Goal: Task Accomplishment & Management: Complete application form

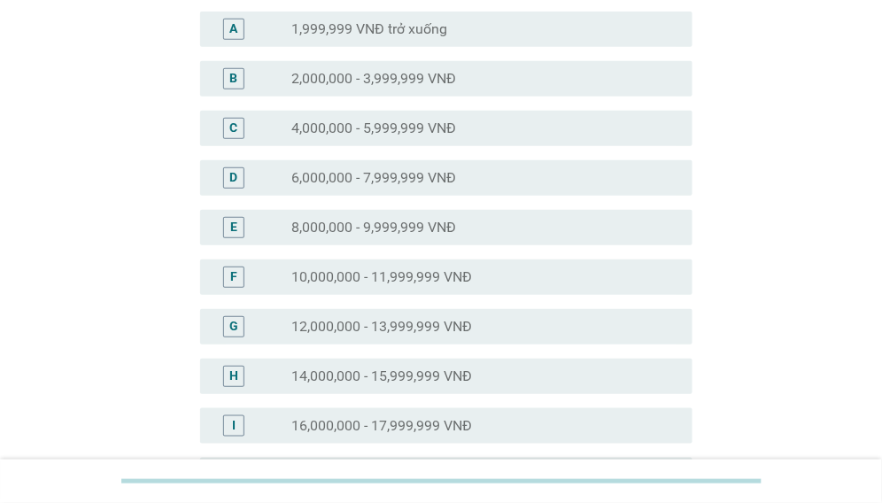
click at [489, 328] on div "radio_button_unchecked 12,000,000 - 13,999,999 VNĐ" at bounding box center [477, 327] width 373 height 18
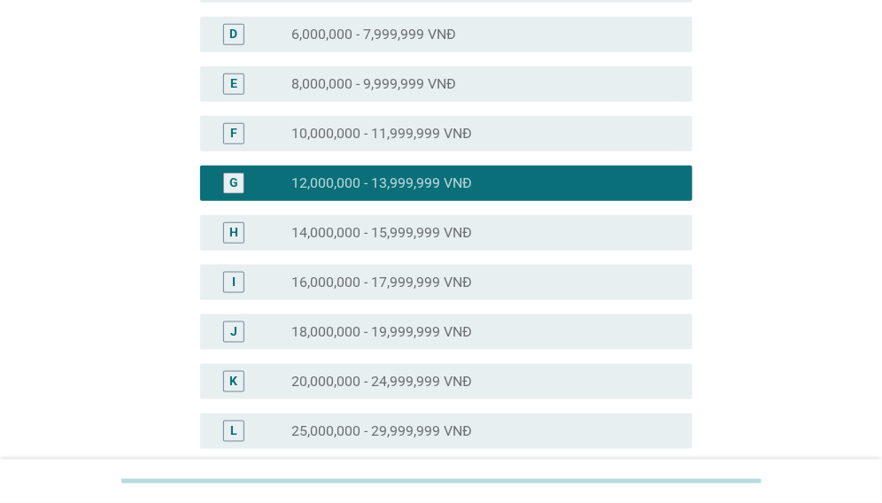
scroll to position [354, 0]
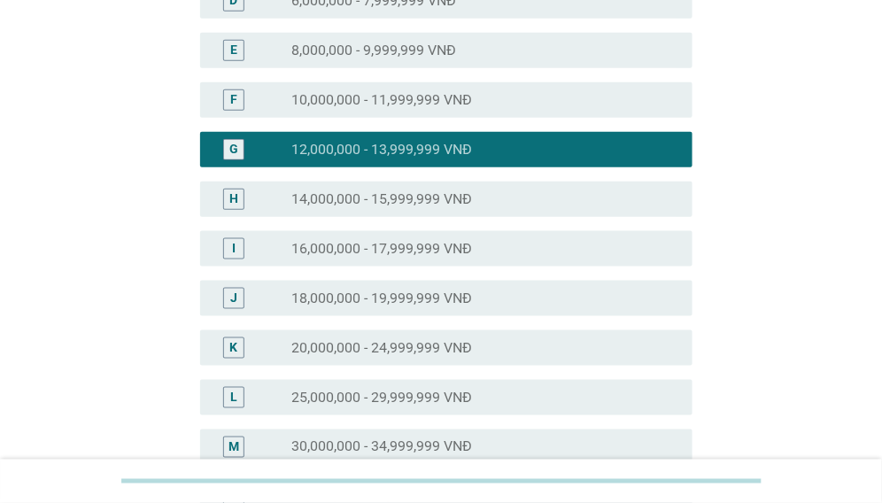
click at [479, 297] on div "radio_button_unchecked 18,000,000 - 19,999,999 VNĐ" at bounding box center [477, 298] width 373 height 18
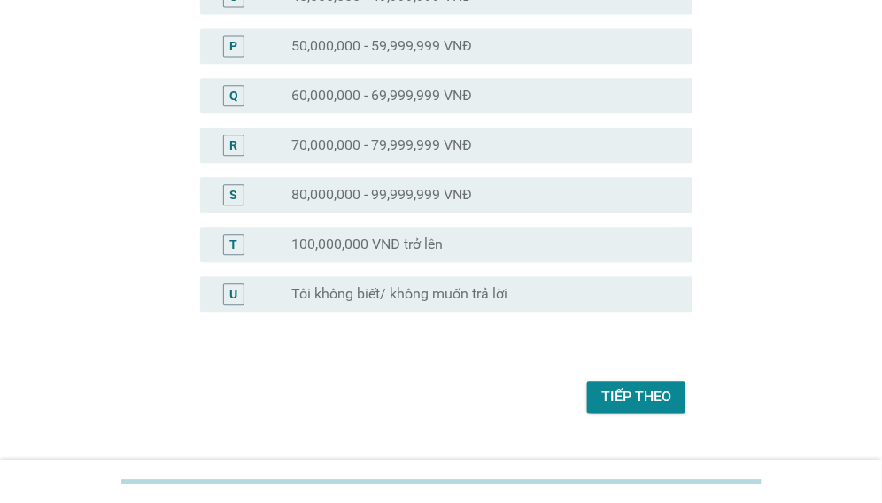
scroll to position [940, 0]
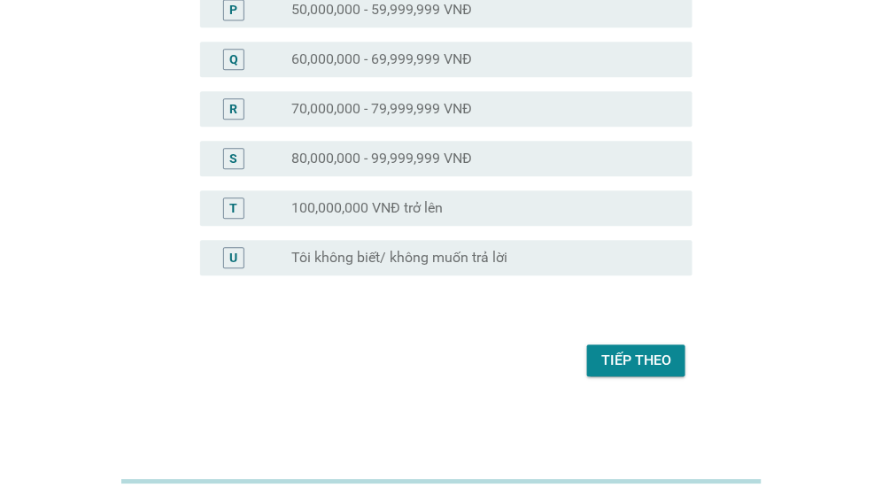
click at [641, 358] on div "Tiếp theo" at bounding box center [636, 360] width 70 height 21
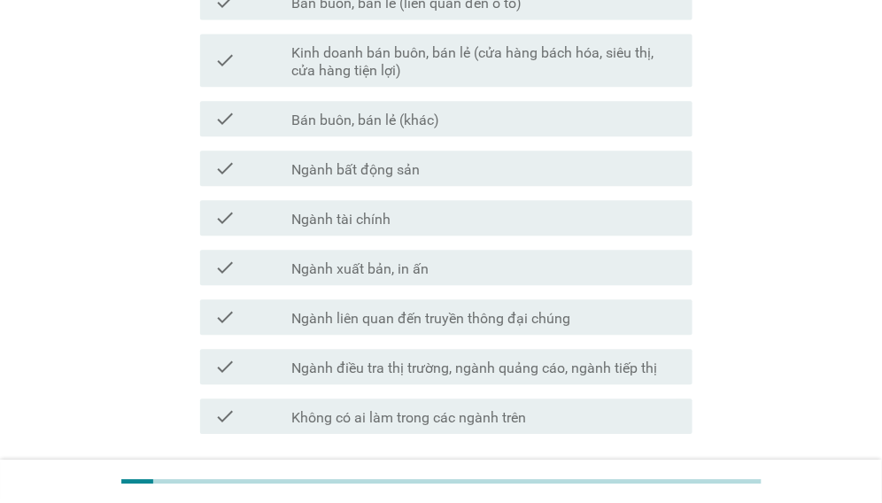
scroll to position [1062, 0]
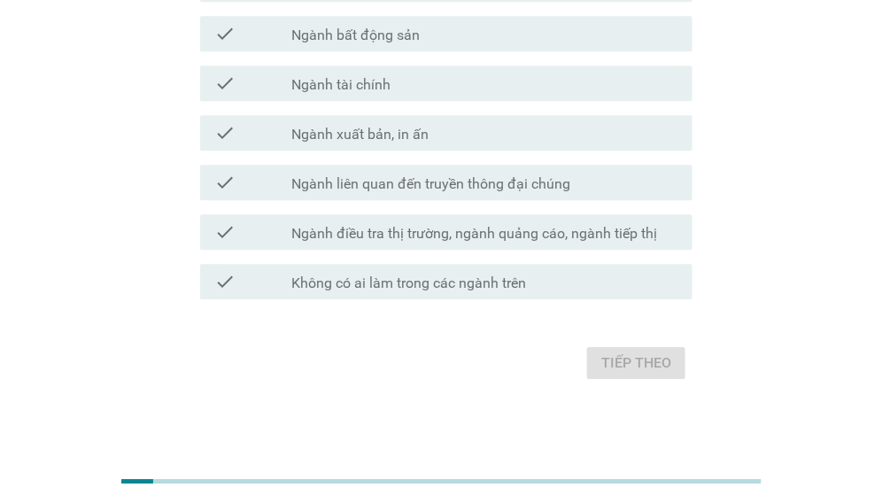
click at [534, 286] on div "check_box_outline_blank Không có ai làm trong các ngành trên" at bounding box center [484, 281] width 387 height 21
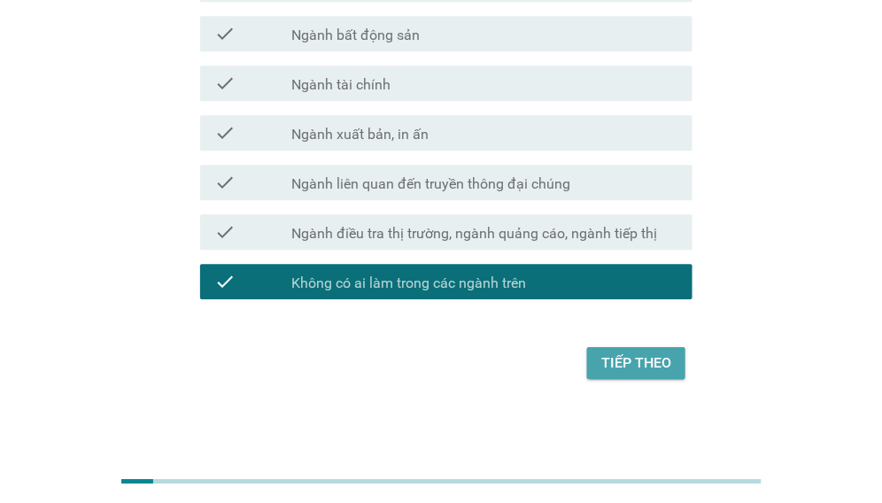
click at [646, 362] on div "Tiếp theo" at bounding box center [636, 362] width 70 height 21
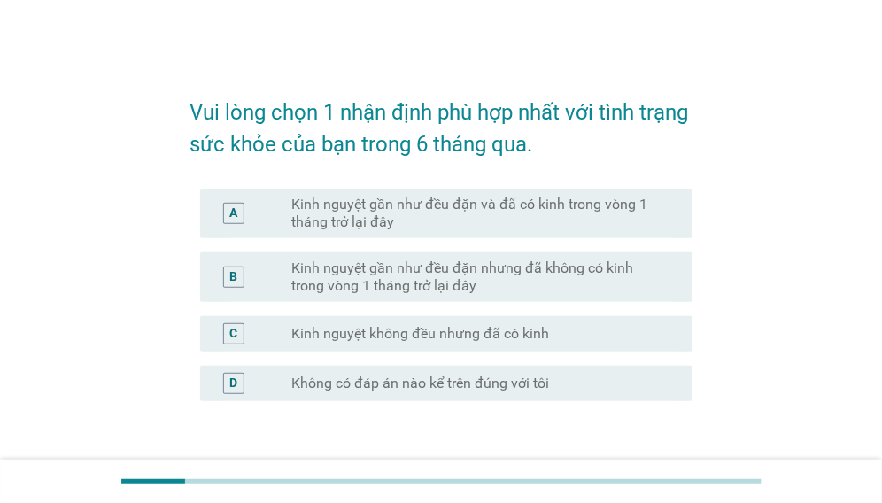
click at [636, 235] on div "A radio_button_unchecked Kinh nguyệt gần như đều đặn và đã có kinh trong vòng 1…" at bounding box center [446, 214] width 492 height 50
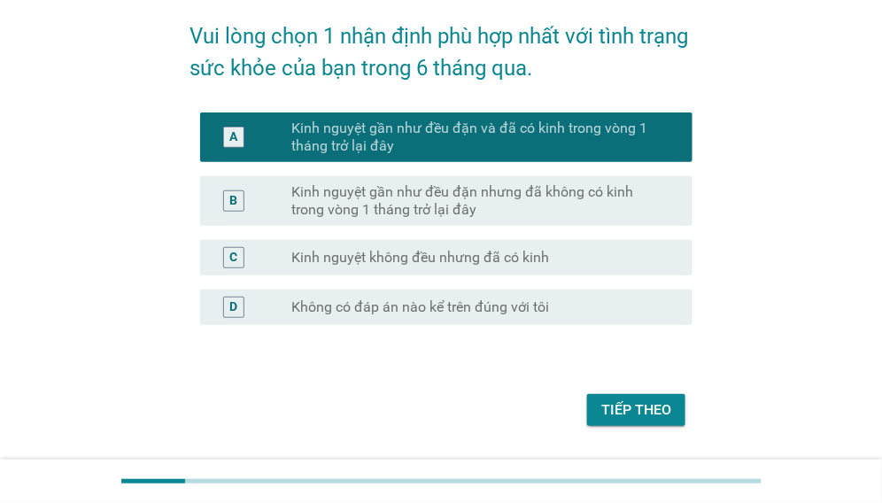
scroll to position [126, 0]
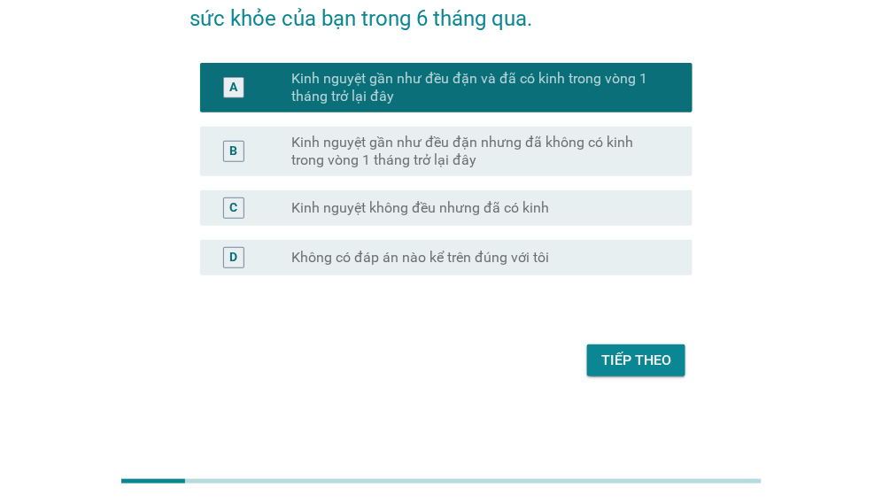
click at [636, 358] on div "Tiếp theo" at bounding box center [636, 360] width 70 height 21
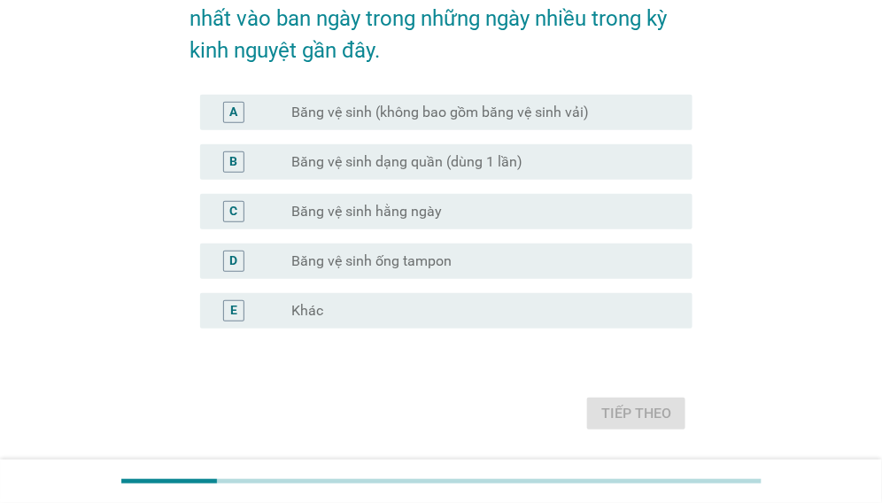
scroll to position [0, 0]
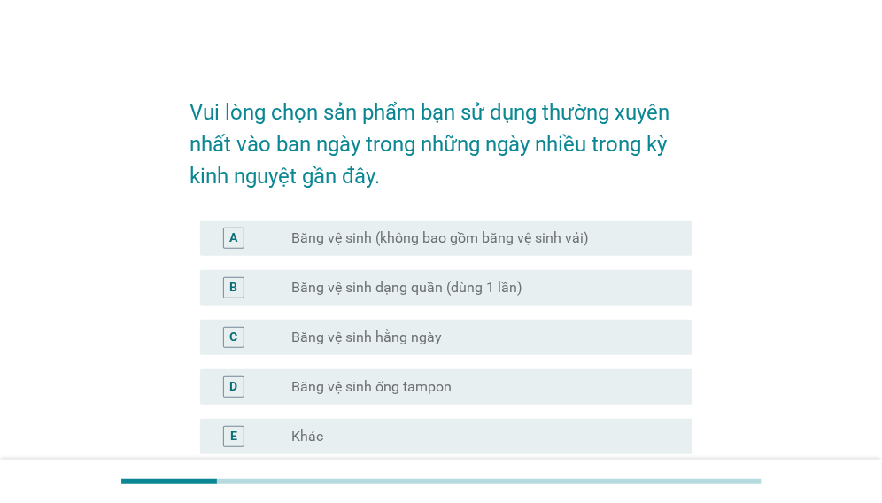
click at [656, 250] on div "A radio_button_unchecked Băng vệ sinh (không bao gồm băng vệ sinh vải)" at bounding box center [446, 237] width 492 height 35
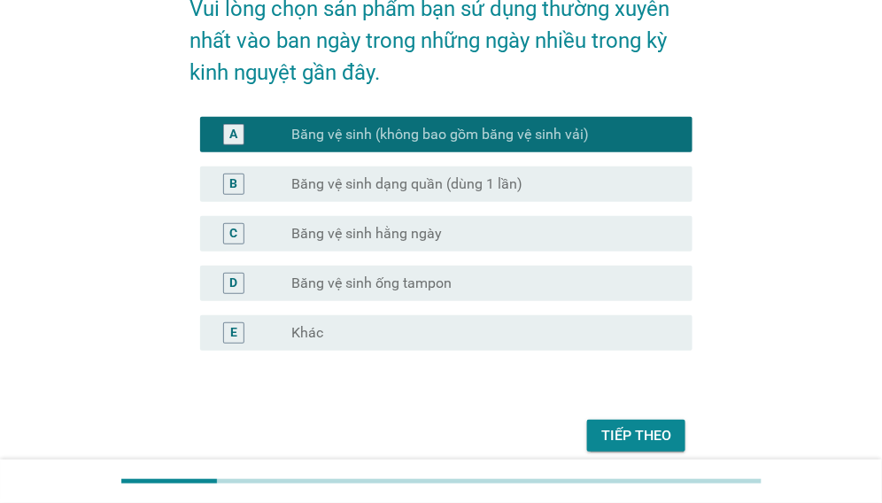
scroll to position [179, 0]
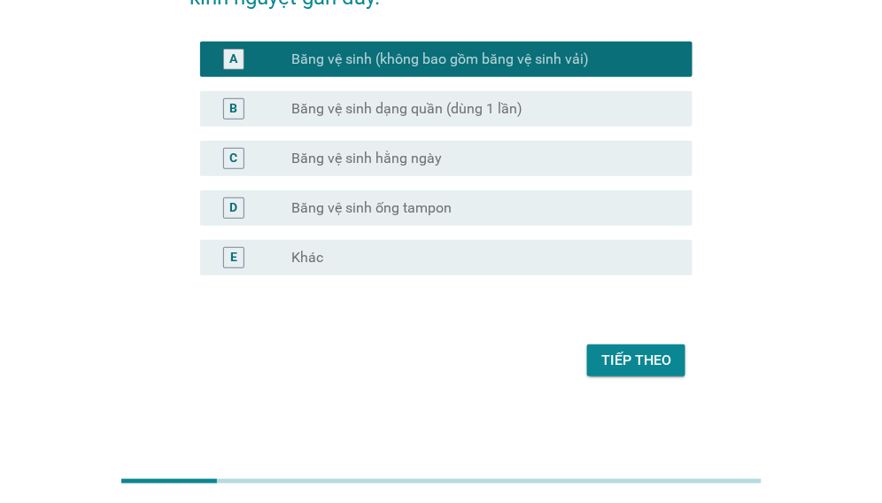
click at [642, 358] on div "Tiếp theo" at bounding box center [636, 360] width 70 height 21
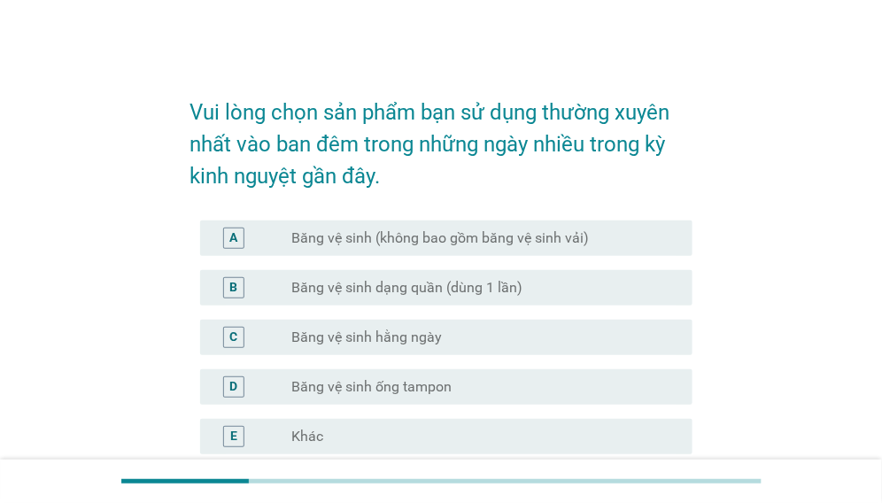
click at [605, 290] on div "radio_button_unchecked Băng vệ sinh dạng quần (dùng 1 lần)" at bounding box center [477, 288] width 373 height 18
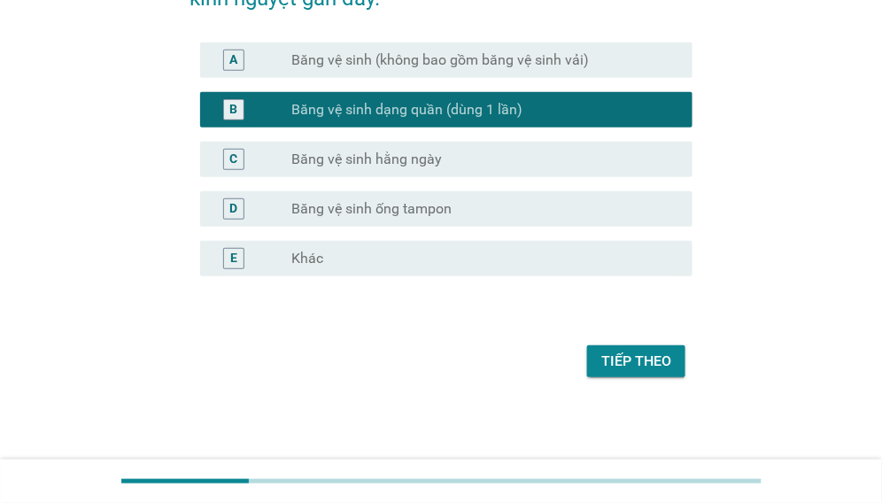
scroll to position [179, 0]
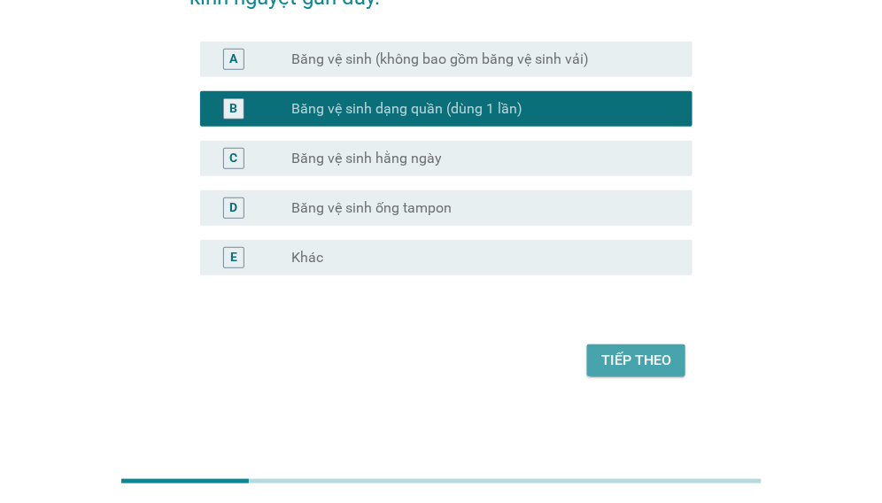
click at [625, 368] on div "Tiếp theo" at bounding box center [636, 360] width 70 height 21
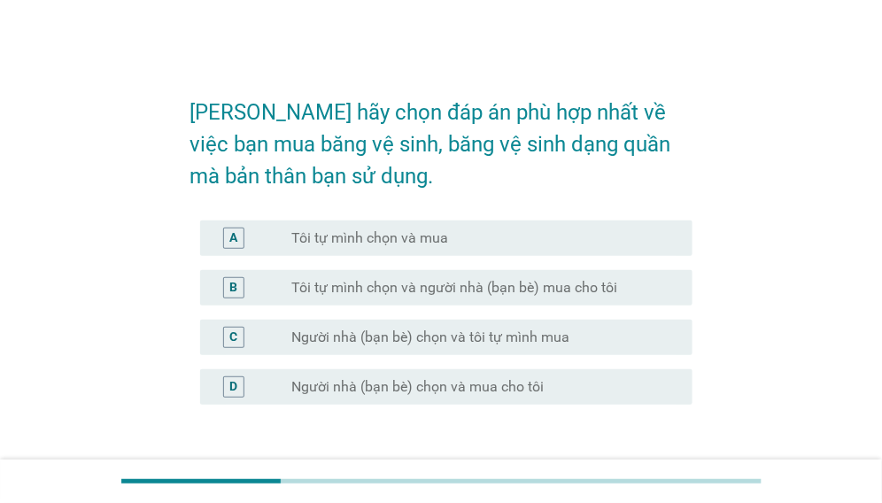
click at [638, 257] on div "A radio_button_unchecked Tôi tự mình chọn và mua" at bounding box center [440, 238] width 503 height 50
click at [649, 246] on div "radio_button_unchecked Tôi tự mình chọn và mua" at bounding box center [477, 238] width 373 height 18
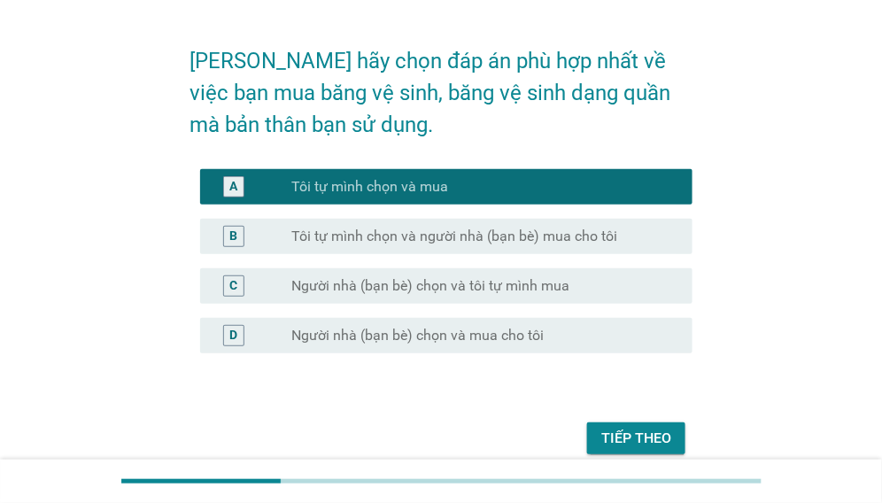
scroll to position [129, 0]
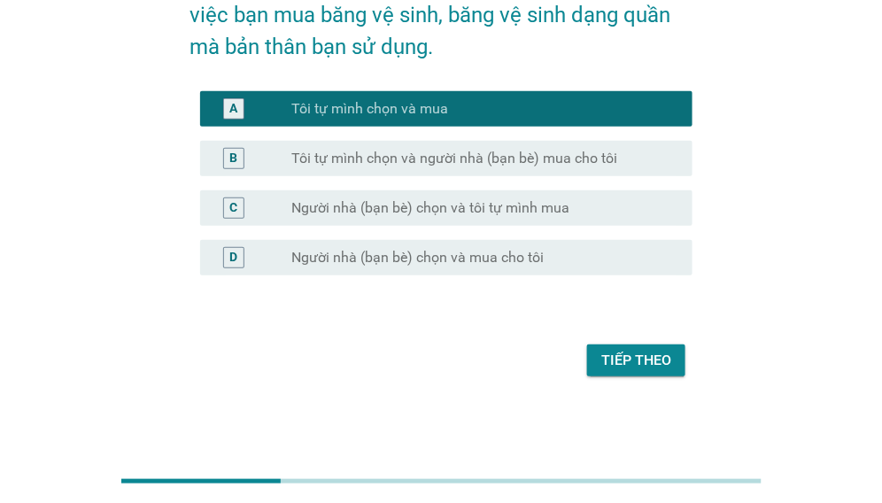
click at [639, 352] on div "Tiếp theo" at bounding box center [636, 360] width 70 height 21
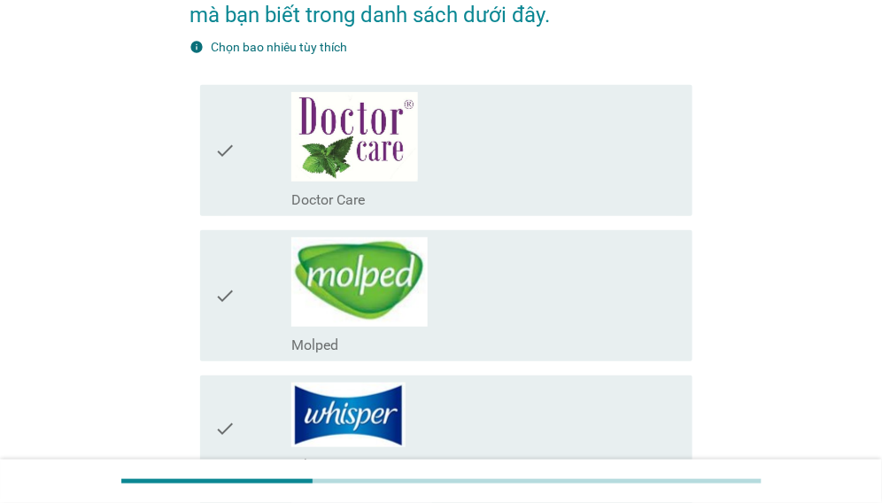
scroll to position [0, 0]
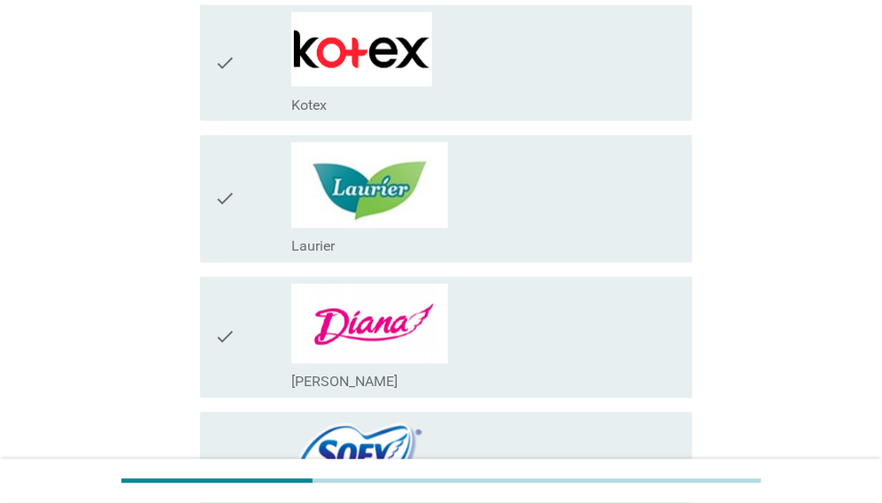
click at [622, 340] on div "check_box_outline_blank [PERSON_NAME]" at bounding box center [484, 337] width 387 height 107
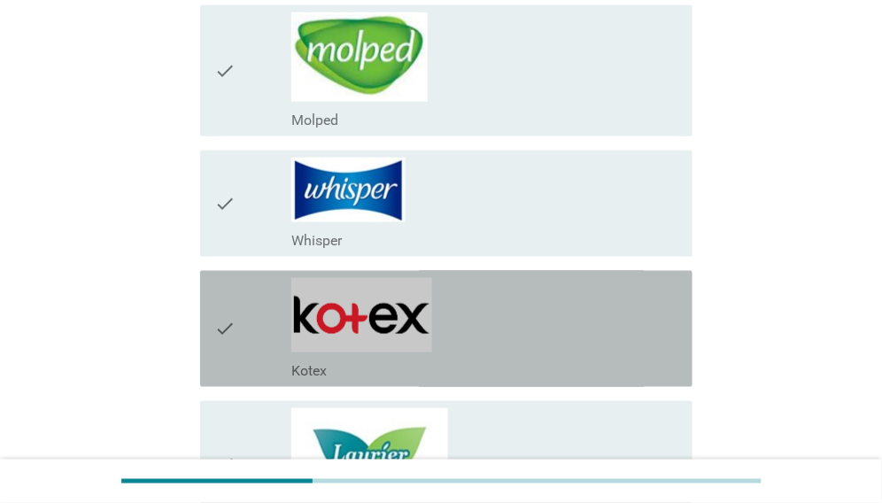
click at [634, 331] on div "check_box_outline_blank Kotex" at bounding box center [484, 329] width 387 height 102
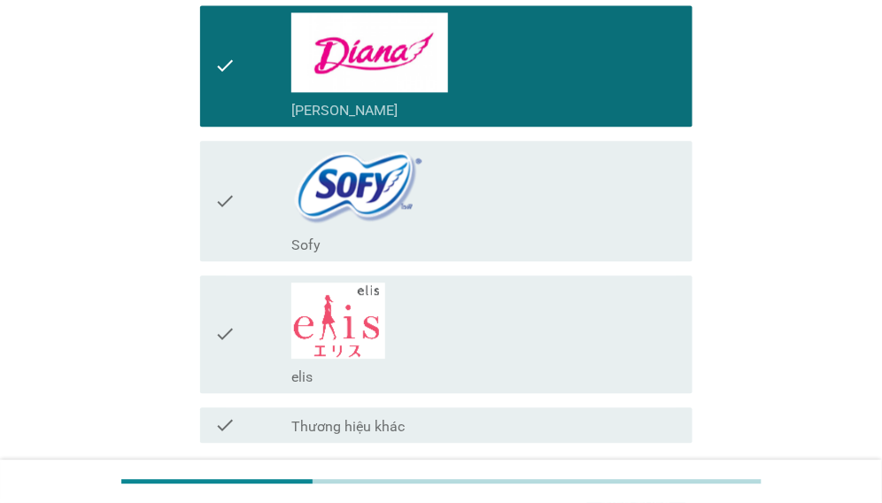
scroll to position [1032, 0]
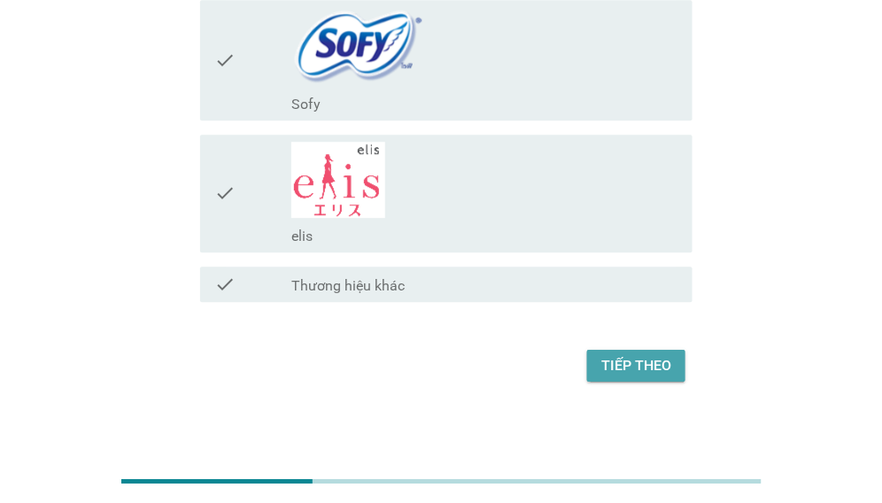
click at [632, 363] on div "Tiếp theo" at bounding box center [636, 365] width 70 height 21
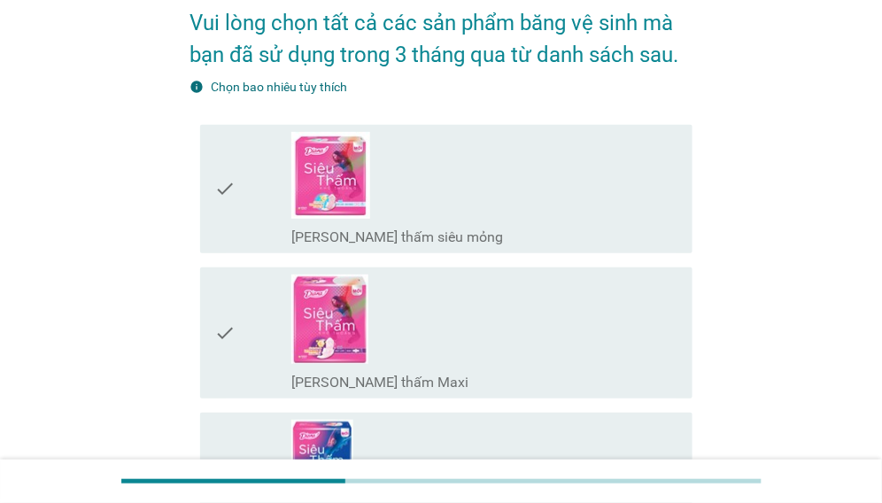
scroll to position [89, 0]
click at [637, 344] on div "check_box_outline_blank [PERSON_NAME] thấm Maxi" at bounding box center [484, 333] width 387 height 117
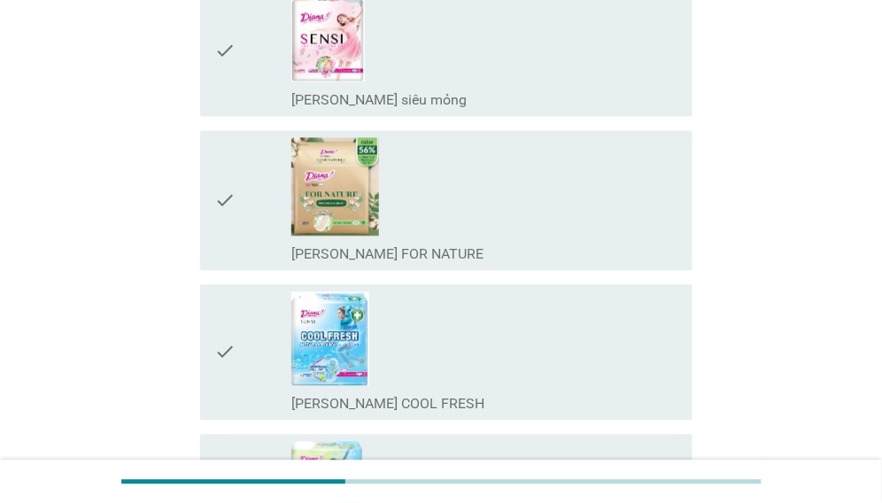
click at [639, 338] on div "check_box_outline_blank [PERSON_NAME] SENSI COOL FRESH" at bounding box center [484, 351] width 387 height 121
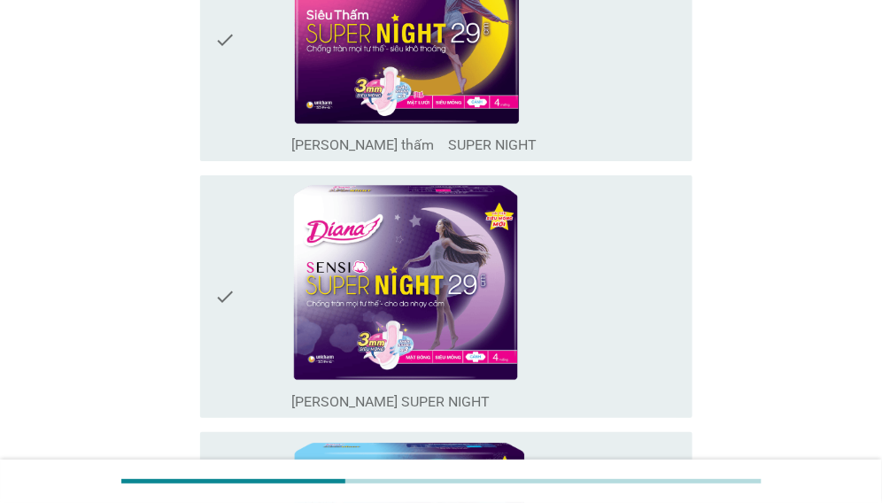
scroll to position [1505, 0]
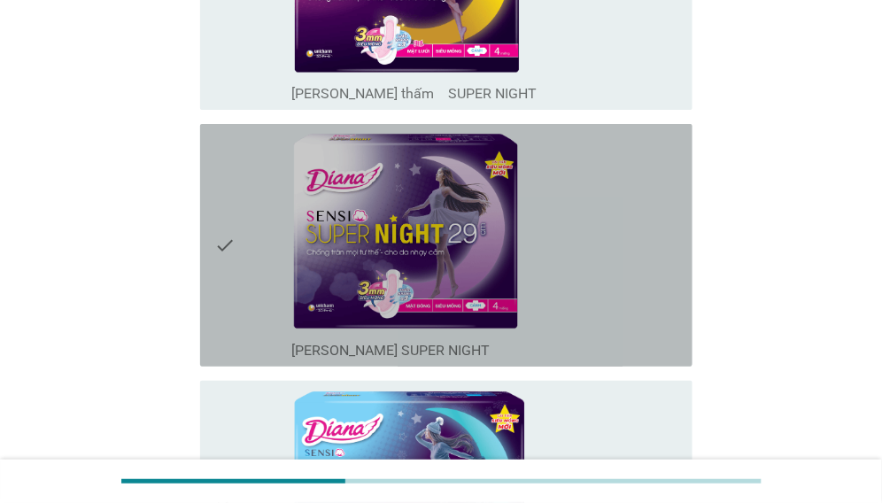
click at [641, 338] on div "check_box_outline_blank [PERSON_NAME] SENSI SUPER NIGHT" at bounding box center [484, 348] width 387 height 21
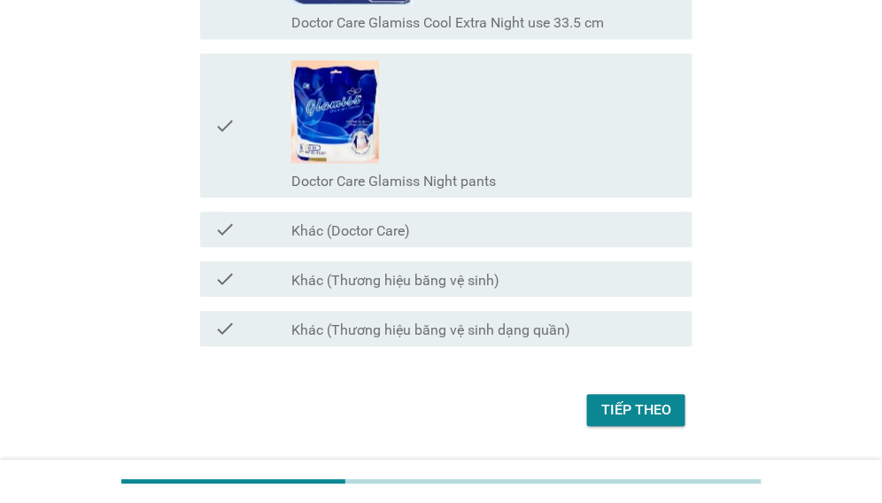
scroll to position [13242, 0]
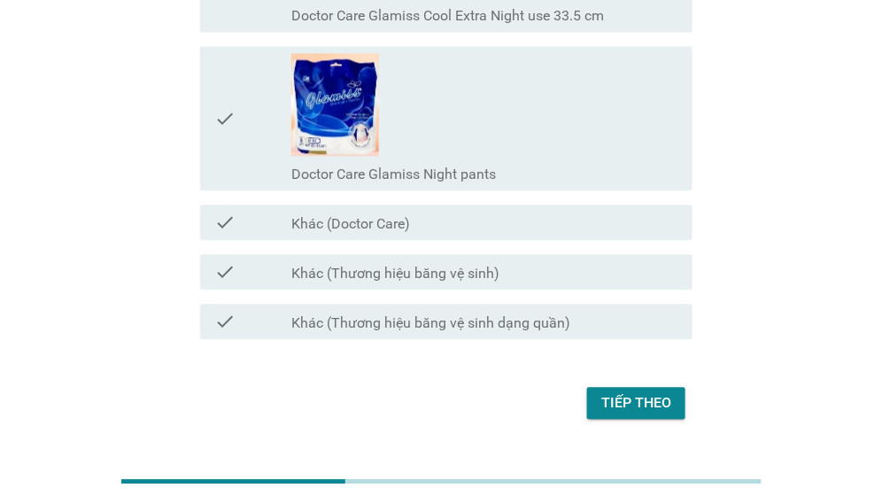
click at [607, 392] on div "Tiếp theo" at bounding box center [636, 402] width 70 height 21
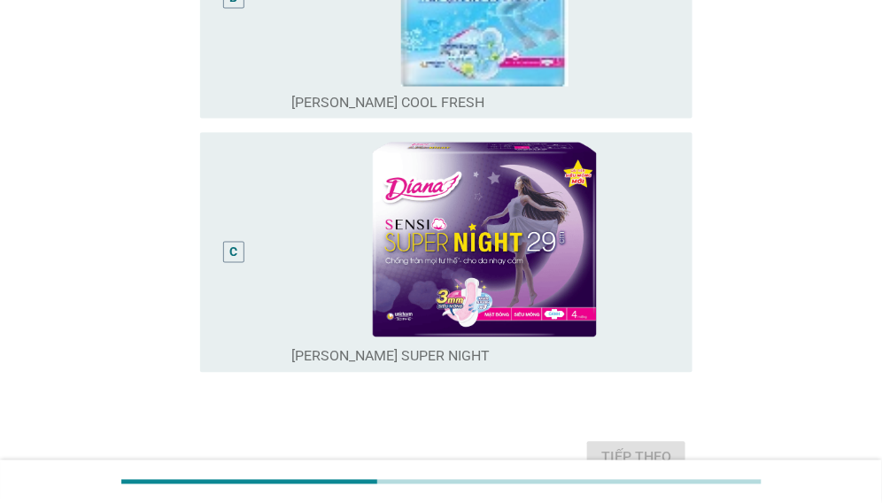
scroll to position [693, 0]
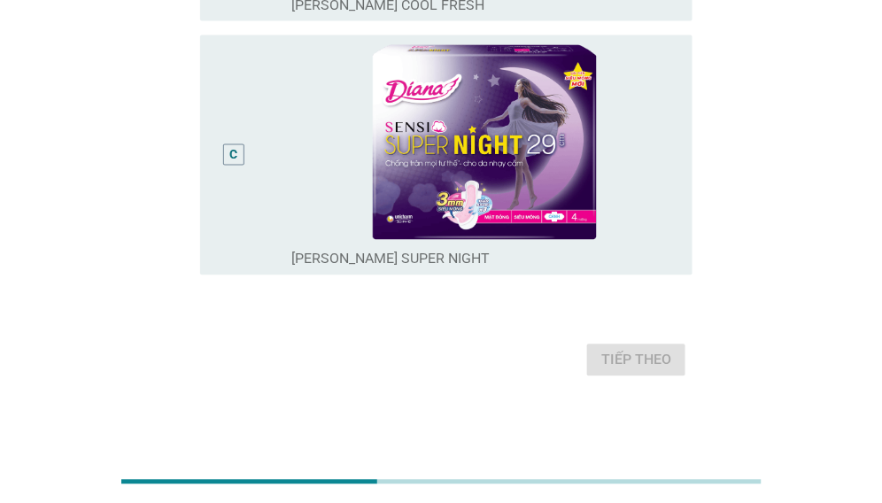
click at [316, 340] on div "Tiếp theo" at bounding box center [440, 360] width 503 height 42
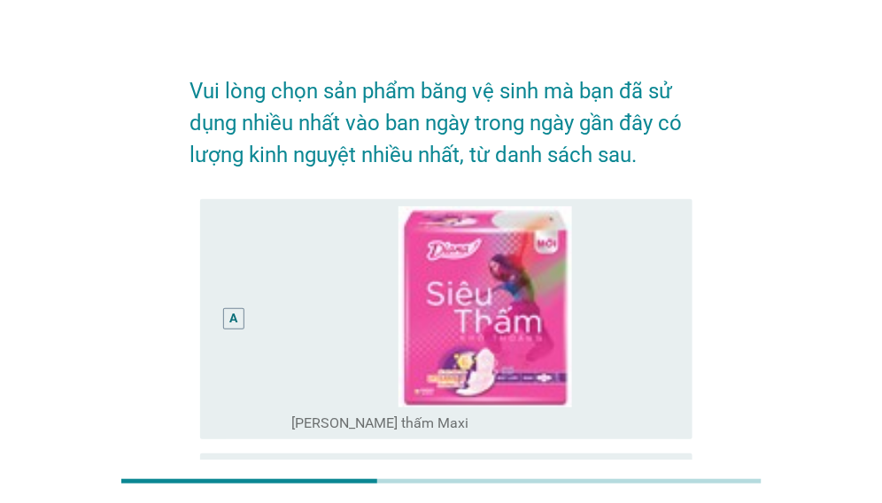
scroll to position [15, 0]
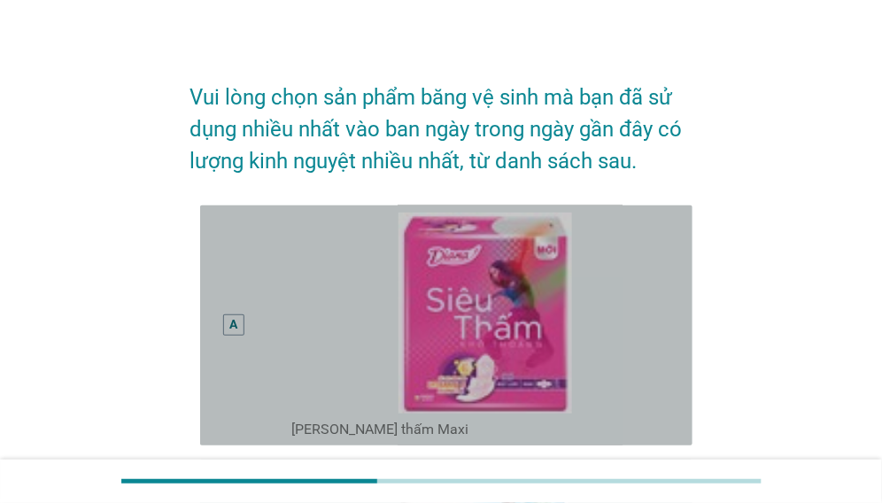
click at [262, 327] on div "A" at bounding box center [252, 325] width 77 height 226
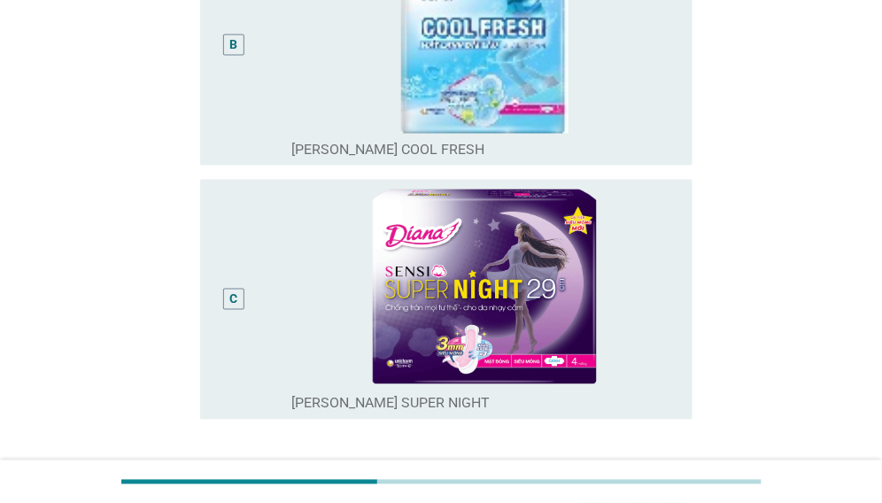
scroll to position [693, 0]
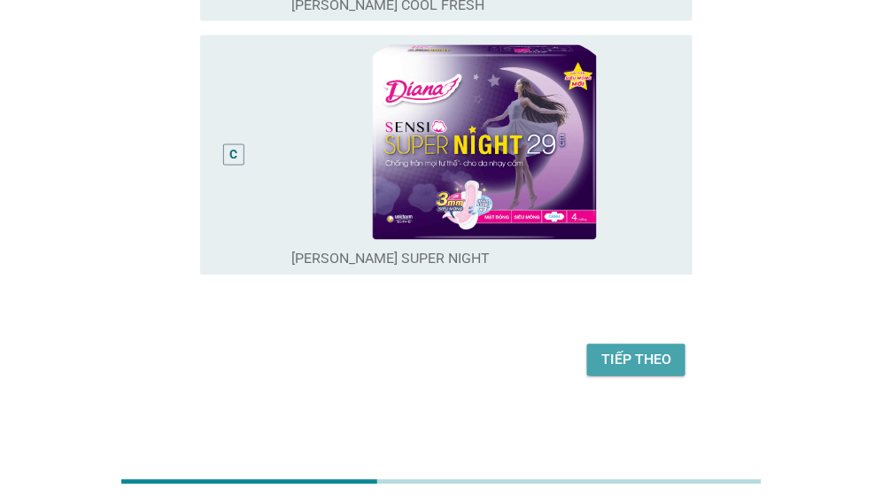
click at [645, 365] on div "Tiếp theo" at bounding box center [636, 360] width 70 height 21
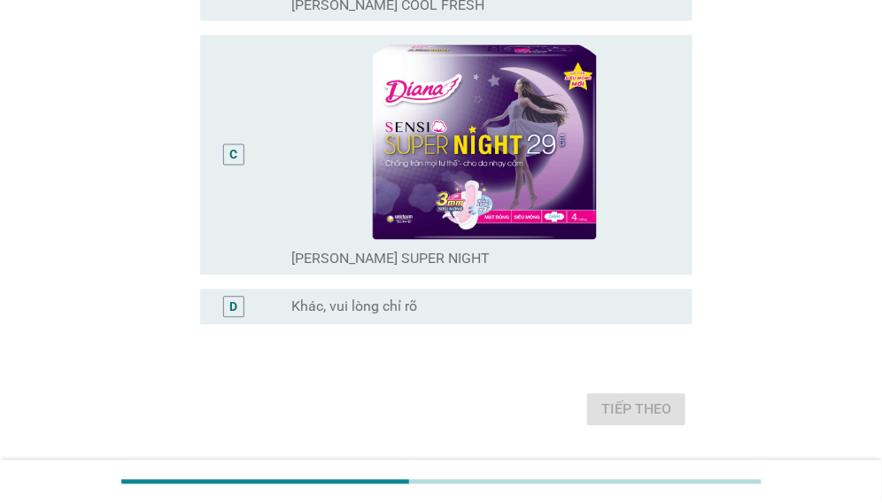
scroll to position [0, 0]
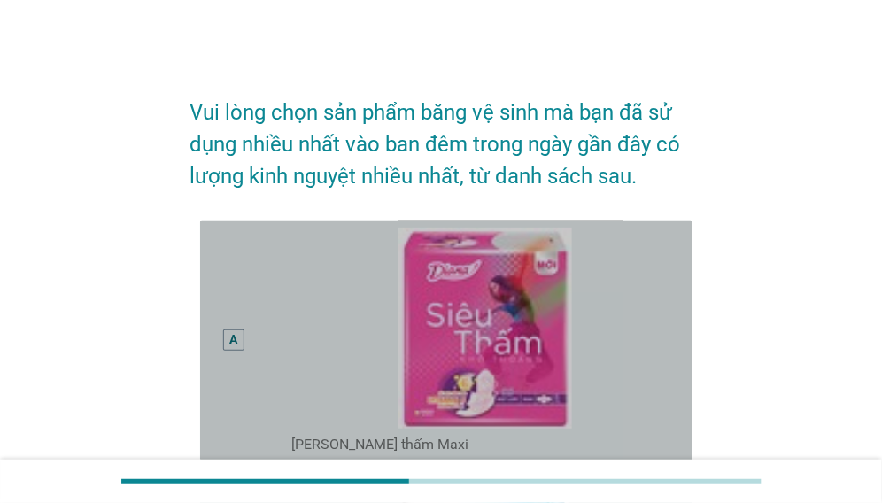
click at [645, 365] on img at bounding box center [484, 327] width 387 height 201
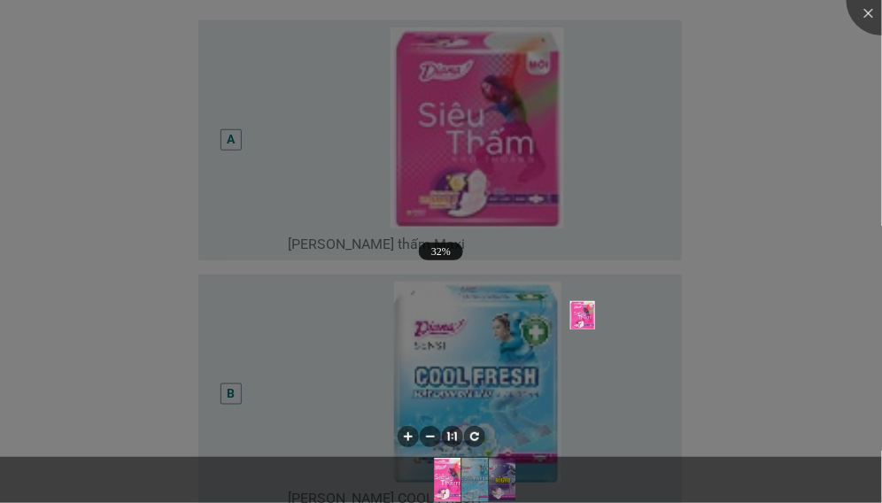
scroll to position [202, 0]
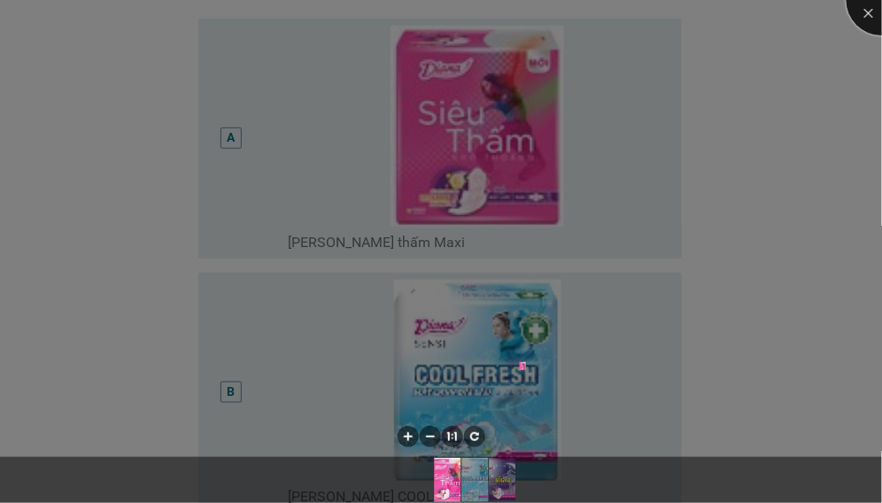
click at [862, 24] on div at bounding box center [881, 0] width 71 height 71
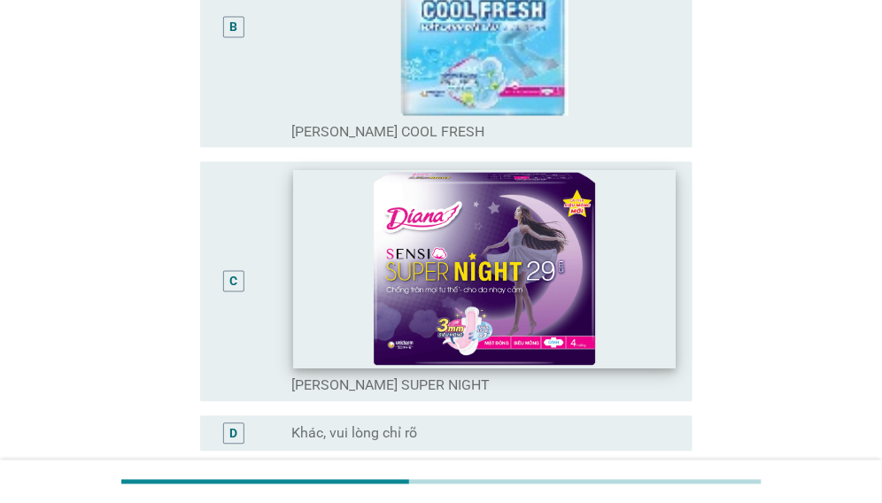
scroll to position [570, 0]
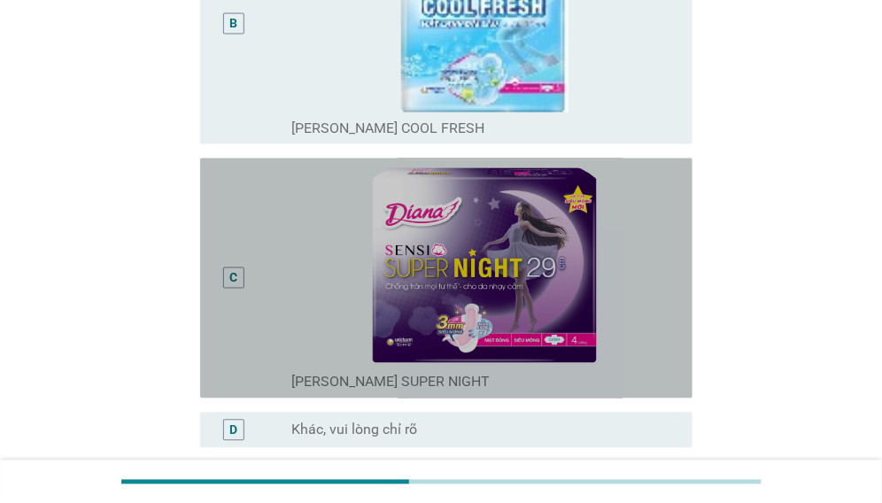
click at [220, 284] on div "C" at bounding box center [233, 279] width 39 height 226
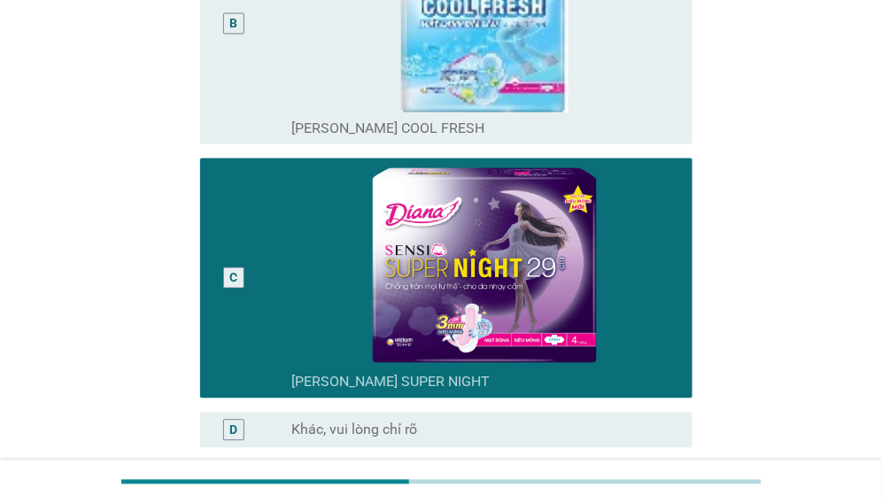
scroll to position [743, 0]
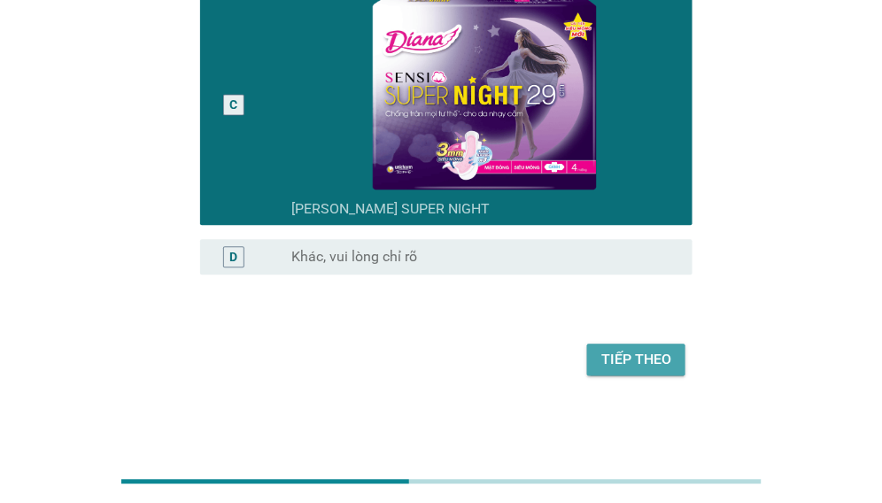
click at [595, 358] on button "Tiếp theo" at bounding box center [636, 360] width 98 height 32
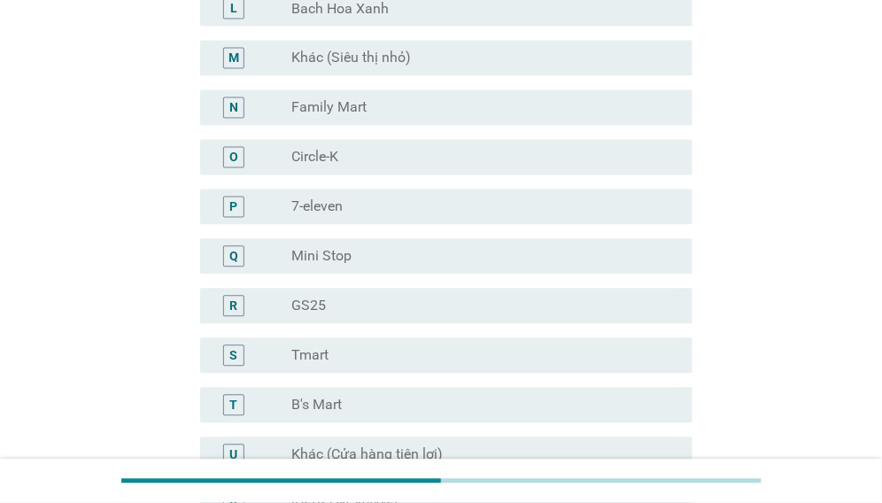
scroll to position [0, 0]
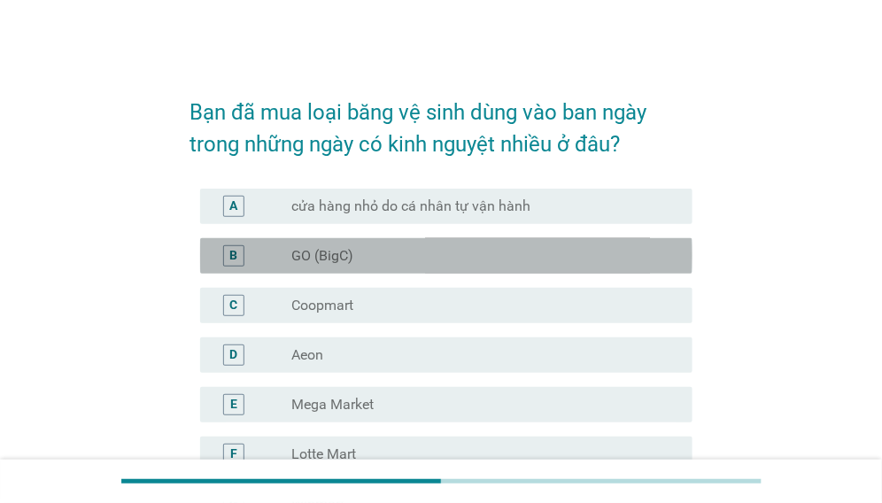
click at [610, 256] on div "radio_button_unchecked GO (BigC)" at bounding box center [477, 256] width 373 height 18
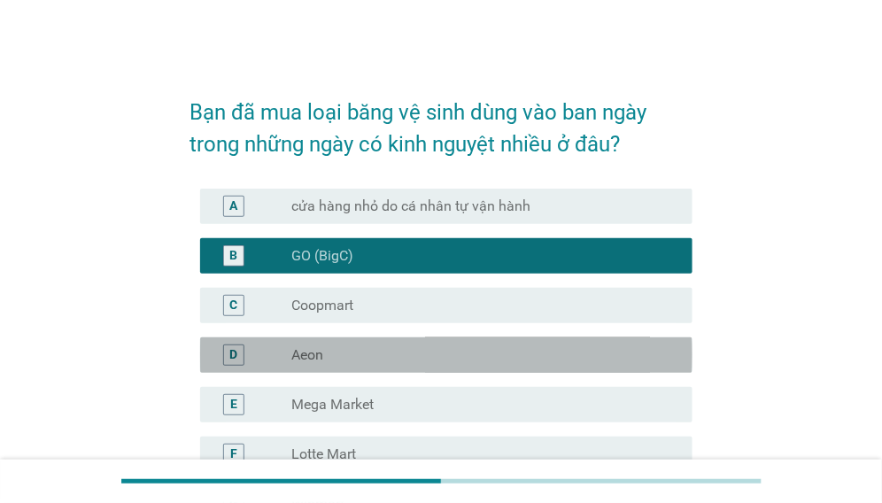
click at [578, 354] on div "radio_button_unchecked Aeon" at bounding box center [477, 355] width 373 height 18
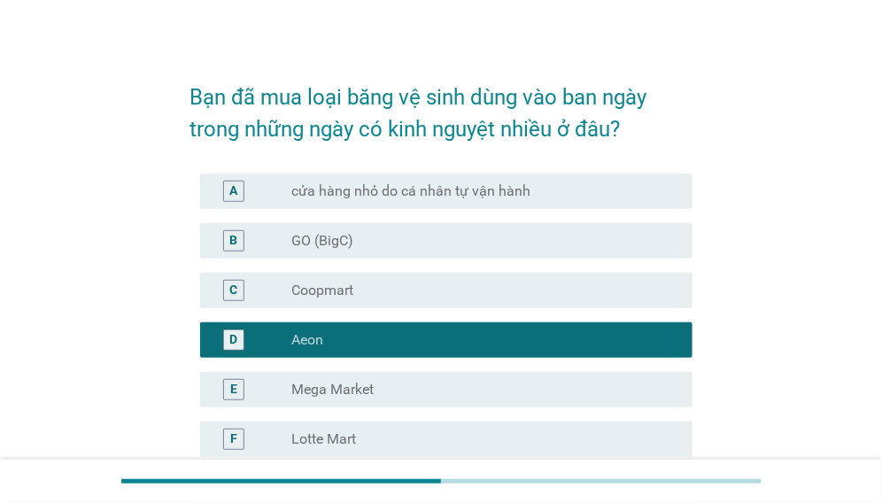
scroll to position [12, 0]
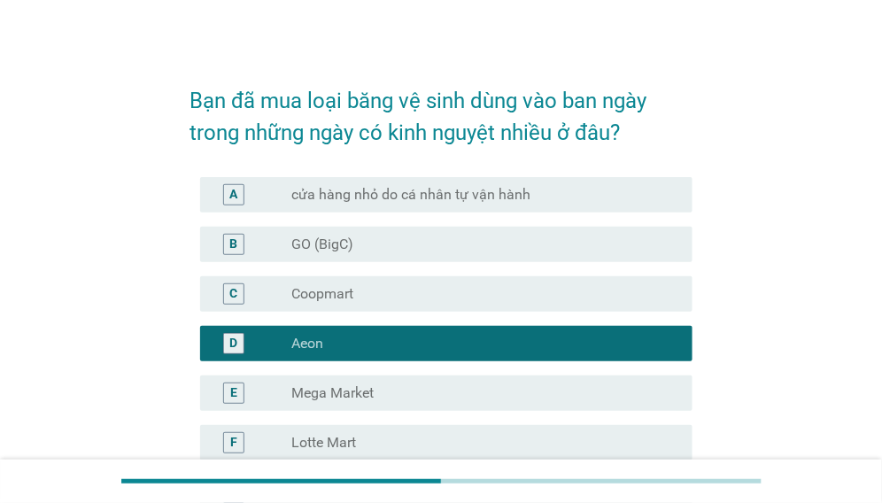
click at [617, 242] on div "radio_button_unchecked GO (BigC)" at bounding box center [477, 244] width 373 height 18
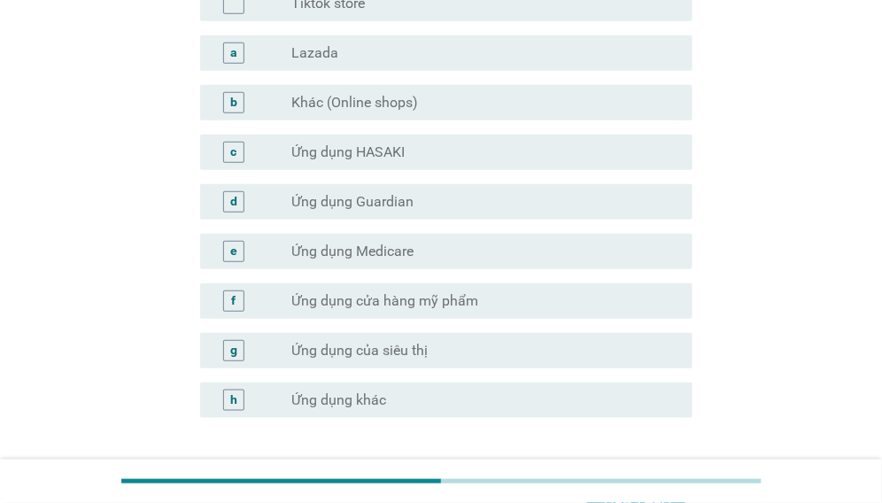
scroll to position [1882, 0]
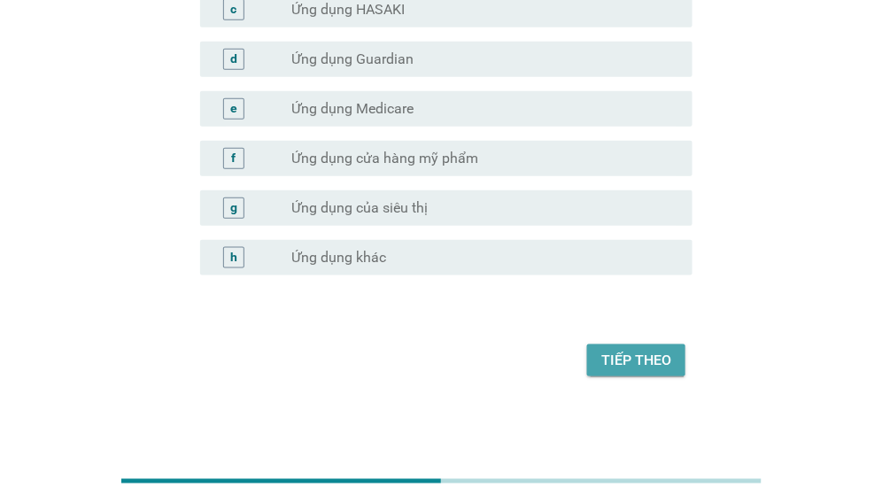
click at [627, 344] on button "Tiếp theo" at bounding box center [636, 360] width 98 height 32
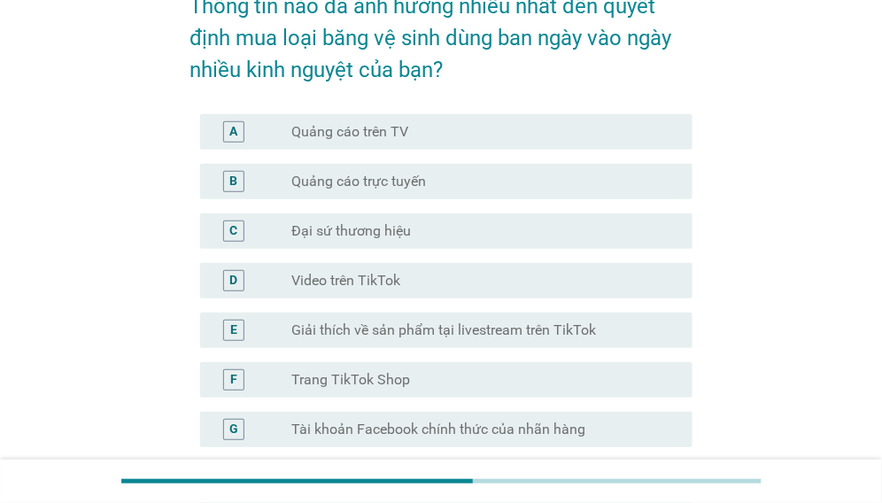
scroll to position [37, 0]
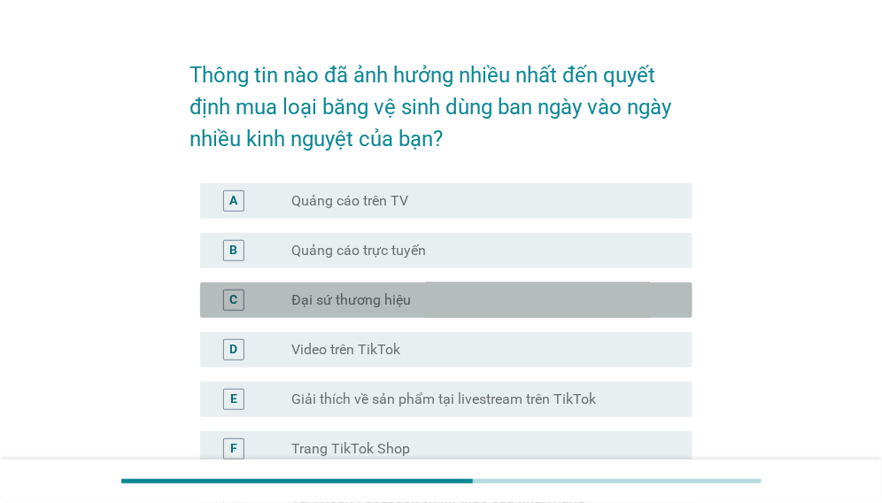
click at [563, 297] on div "radio_button_unchecked Đại sứ thương hiệu" at bounding box center [477, 300] width 373 height 18
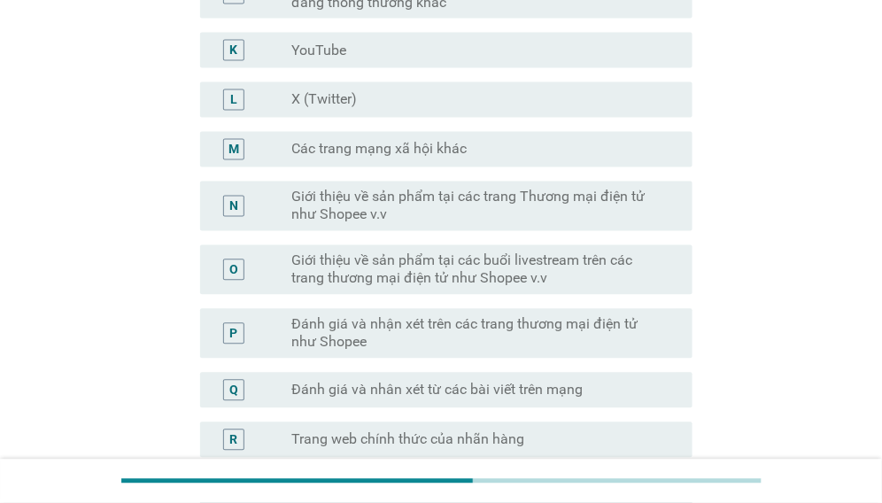
scroll to position [1291, 0]
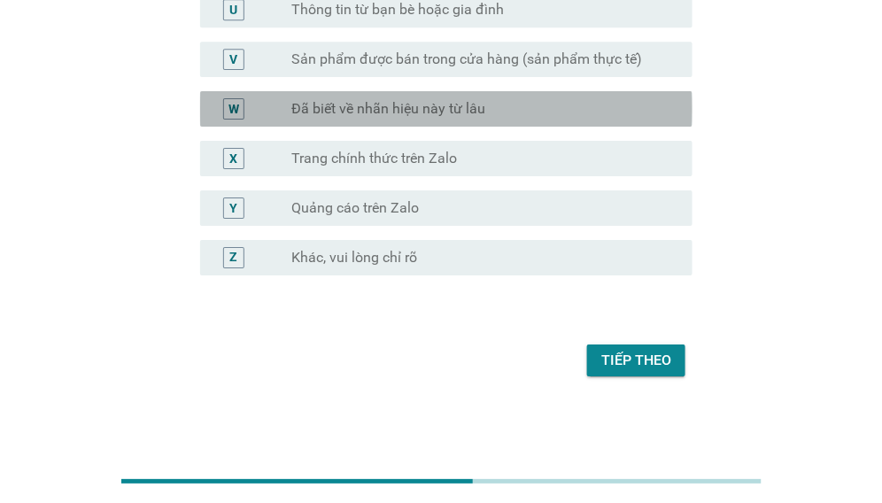
click at [611, 110] on div "radio_button_unchecked Đã biết về nhãn hiệu này từ lâu" at bounding box center [477, 109] width 373 height 18
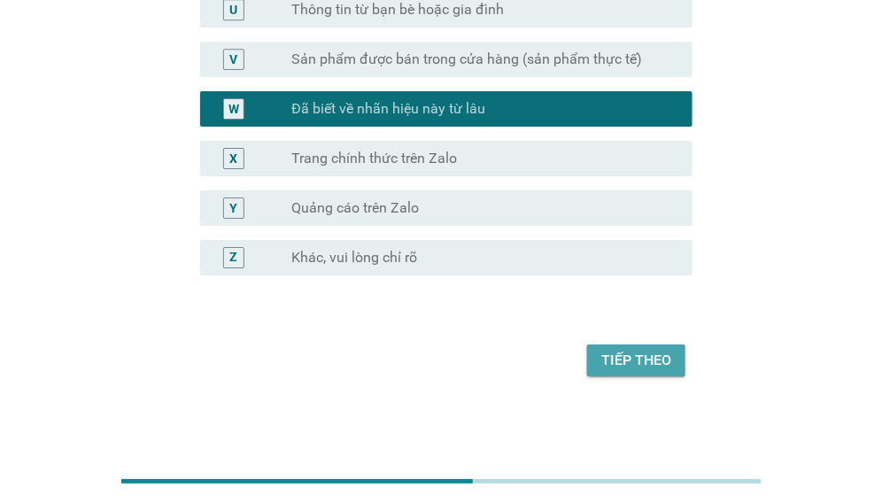
click at [632, 356] on div "Tiếp theo" at bounding box center [636, 360] width 70 height 21
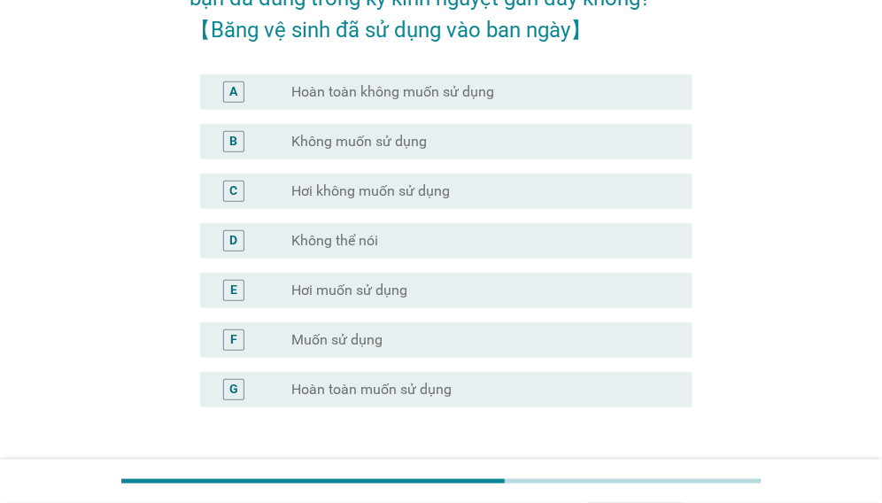
scroll to position [149, 0]
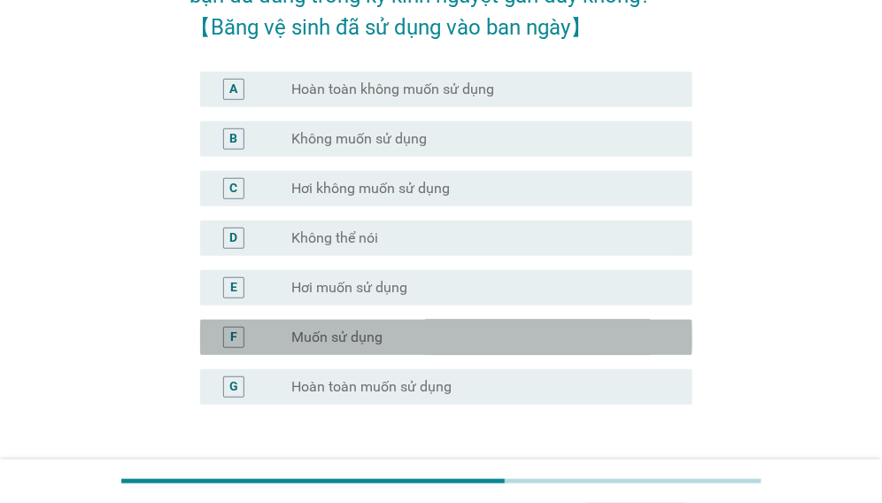
click at [509, 342] on div "radio_button_unchecked Muốn sử dụng" at bounding box center [477, 337] width 373 height 18
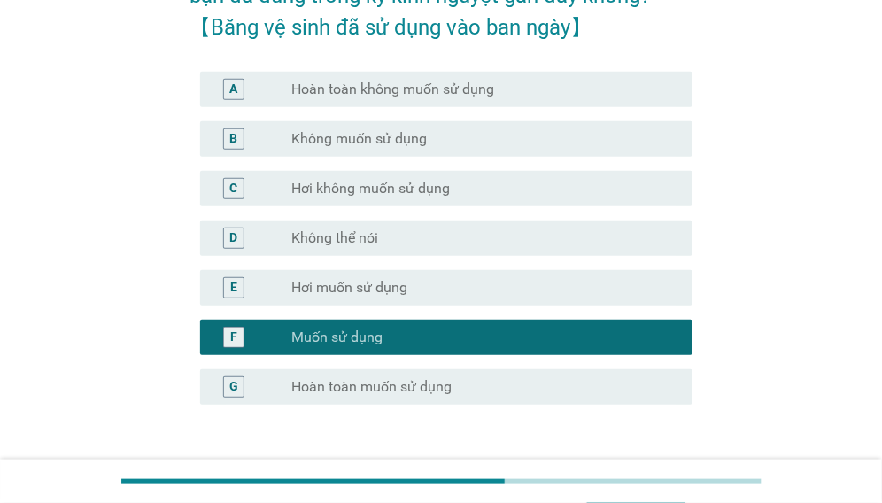
scroll to position [278, 0]
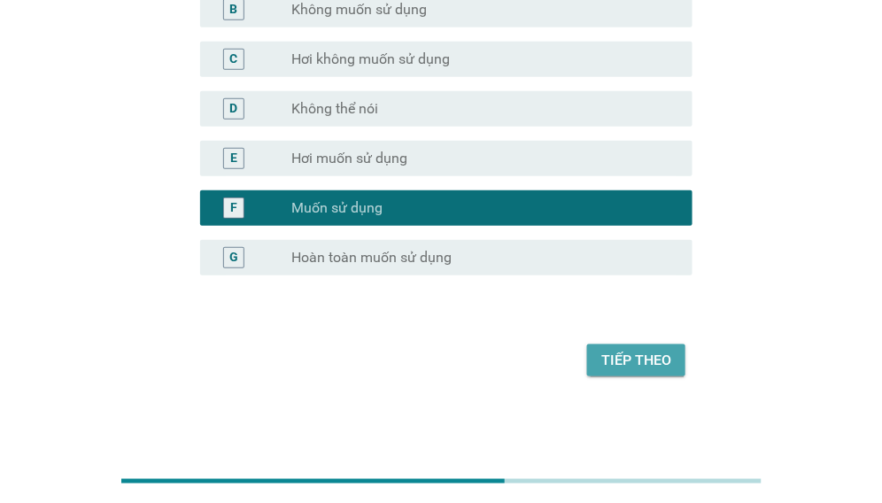
click at [625, 350] on div "Tiếp theo" at bounding box center [636, 360] width 70 height 21
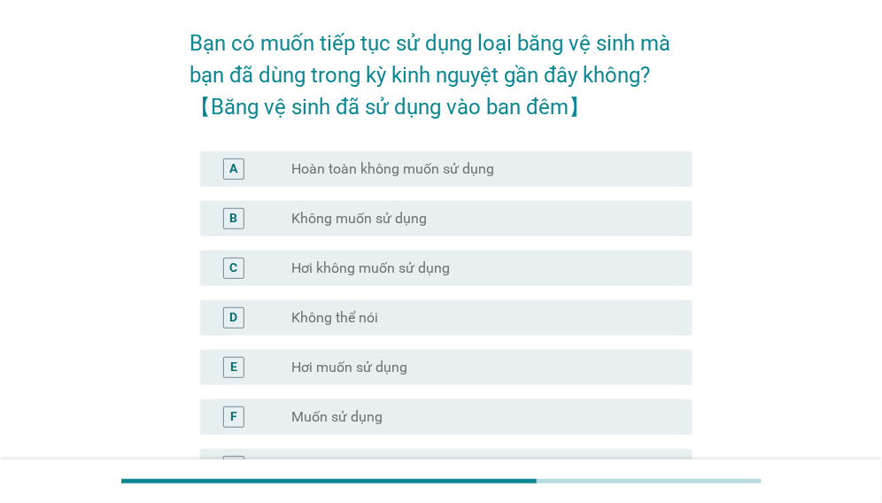
scroll to position [72, 0]
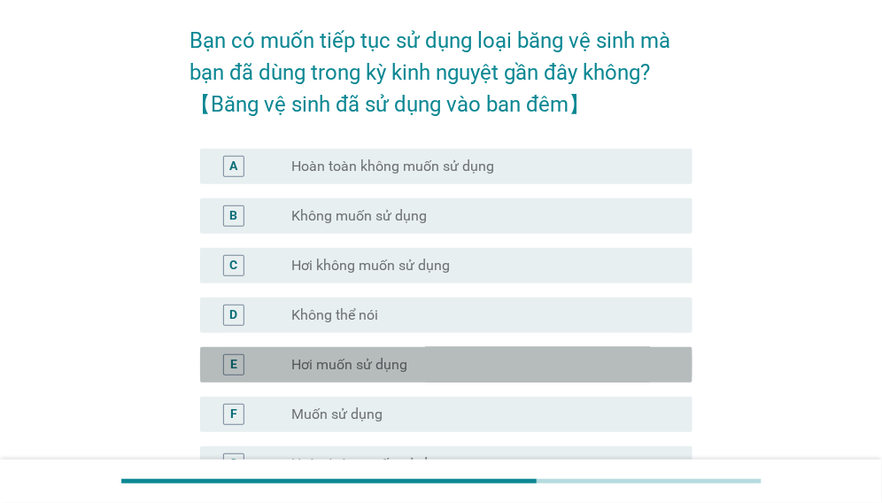
click at [556, 351] on div "E radio_button_unchecked Hơi muốn sử dụng" at bounding box center [446, 364] width 492 height 35
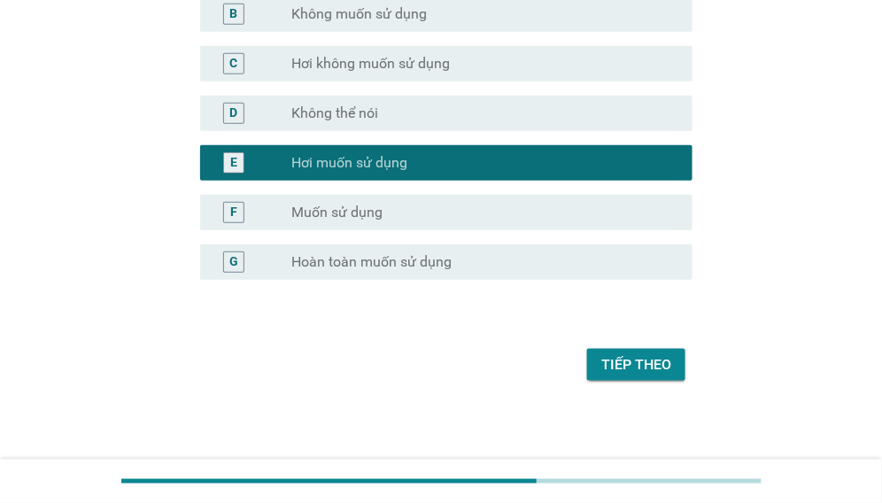
scroll to position [278, 0]
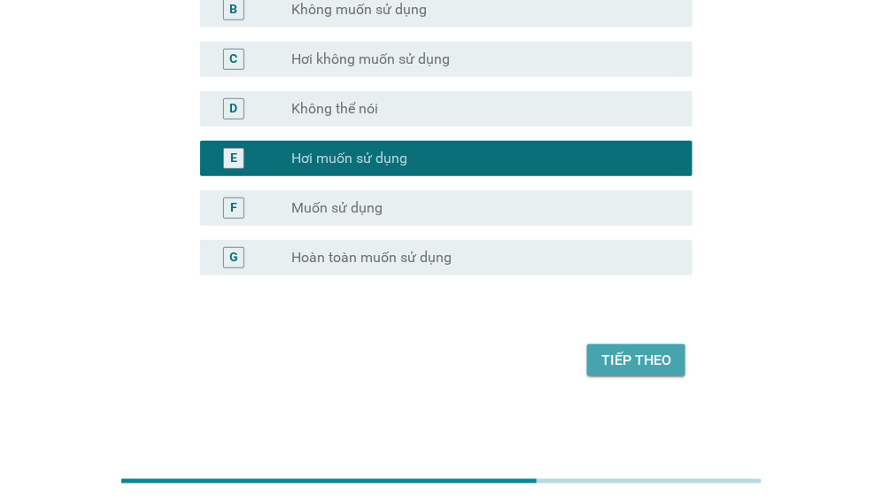
click at [624, 350] on div "Tiếp theo" at bounding box center [636, 360] width 70 height 21
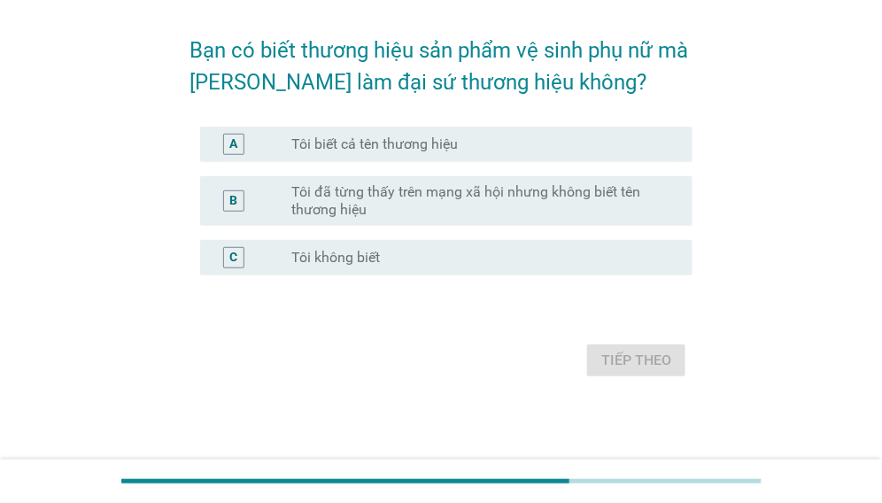
scroll to position [0, 0]
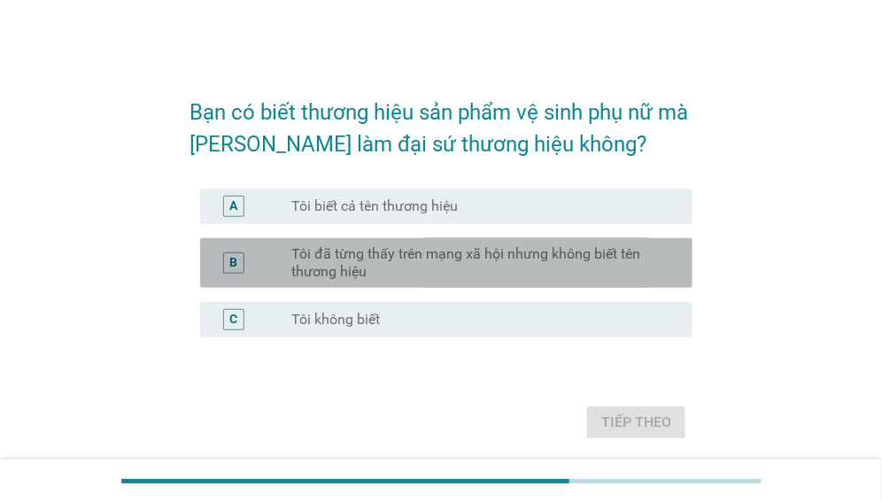
click at [572, 259] on label "Tôi đã từng thấy trên mạng xã hội nhưng không biết tên thương hiệu" at bounding box center [477, 262] width 373 height 35
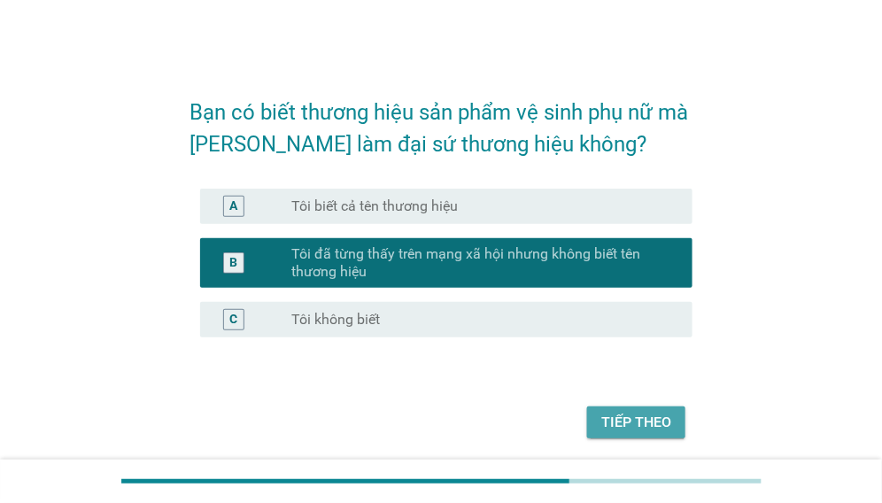
click at [623, 426] on div "Tiếp theo" at bounding box center [636, 422] width 70 height 21
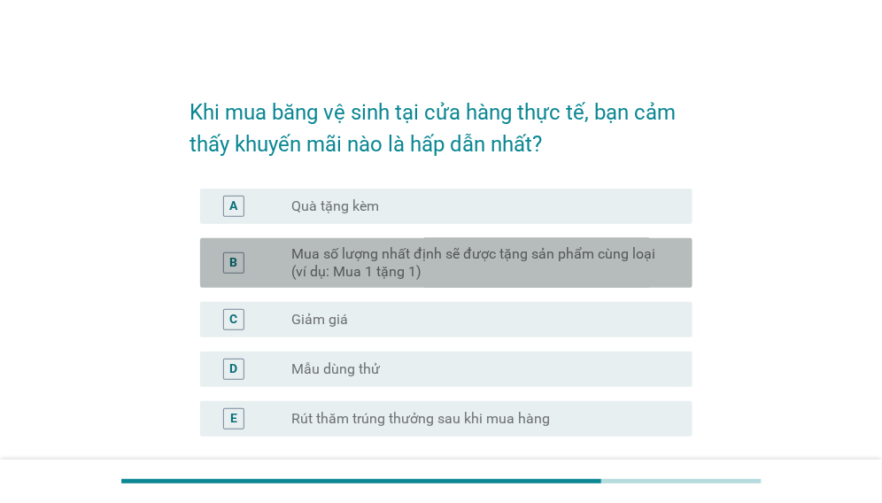
click at [645, 245] on label "Mua số lượng nhất định sẽ được tặng sản phẩm cùng loại (ví dụ: Mua 1 tặng 1)" at bounding box center [477, 262] width 373 height 35
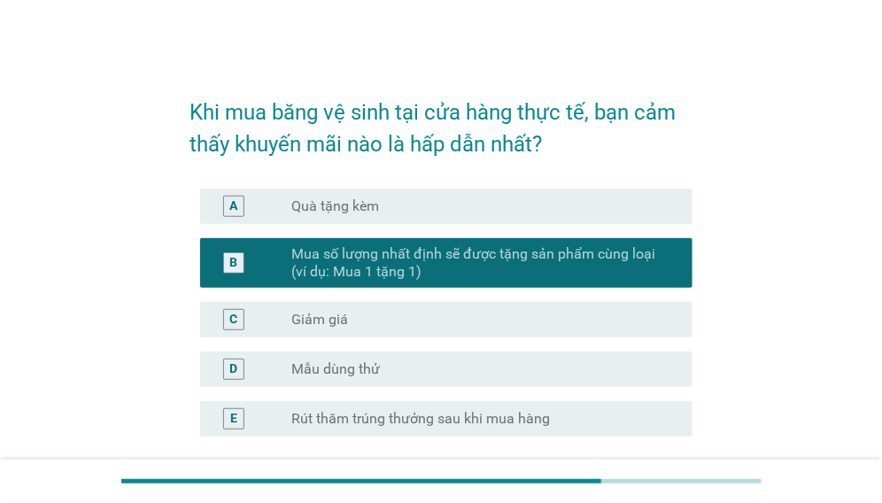
scroll to position [161, 0]
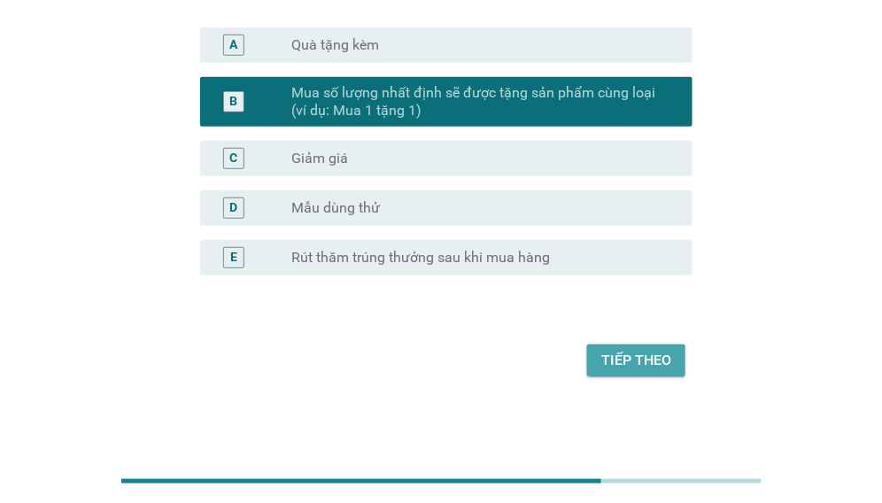
click at [637, 351] on div "Tiếp theo" at bounding box center [636, 360] width 70 height 21
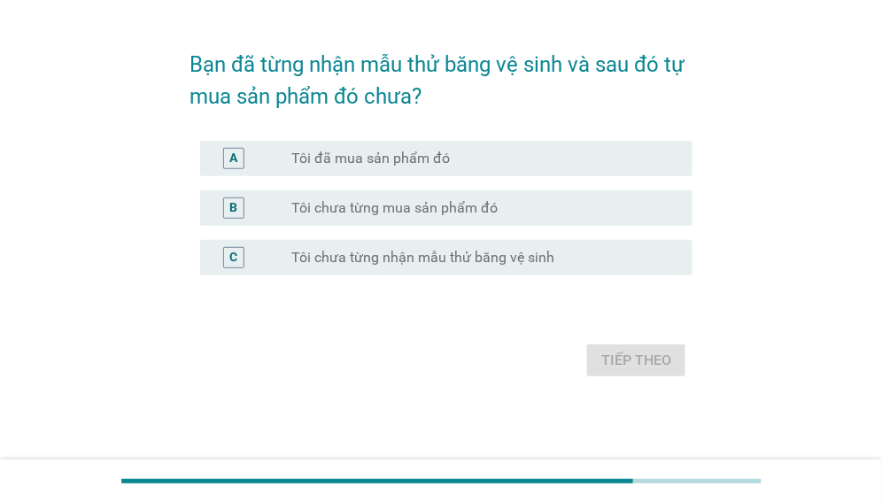
scroll to position [0, 0]
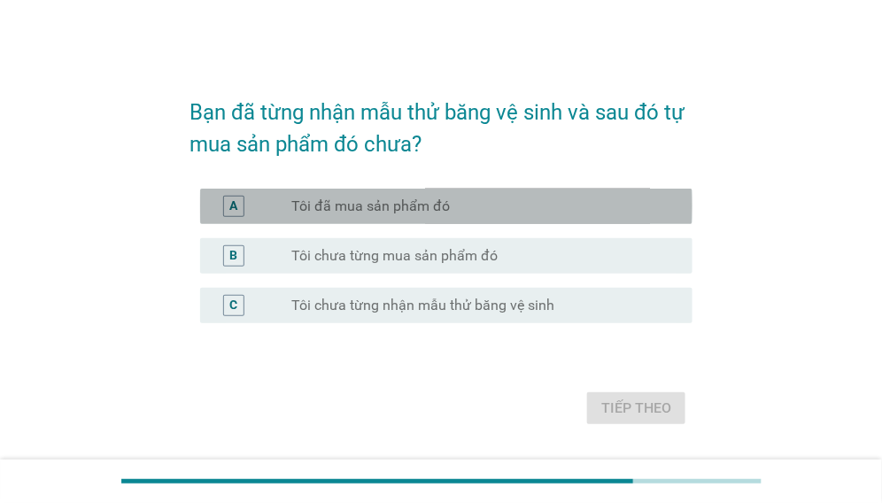
click at [610, 193] on div "A radio_button_unchecked Tôi đã mua sản phẩm đó" at bounding box center [446, 206] width 492 height 35
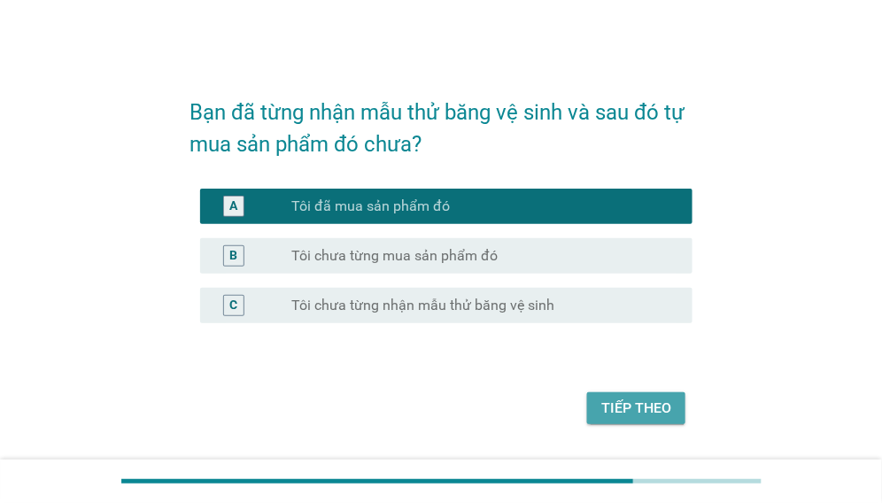
click at [651, 412] on div "Tiếp theo" at bounding box center [636, 407] width 70 height 21
